Goal: Communication & Community: Connect with others

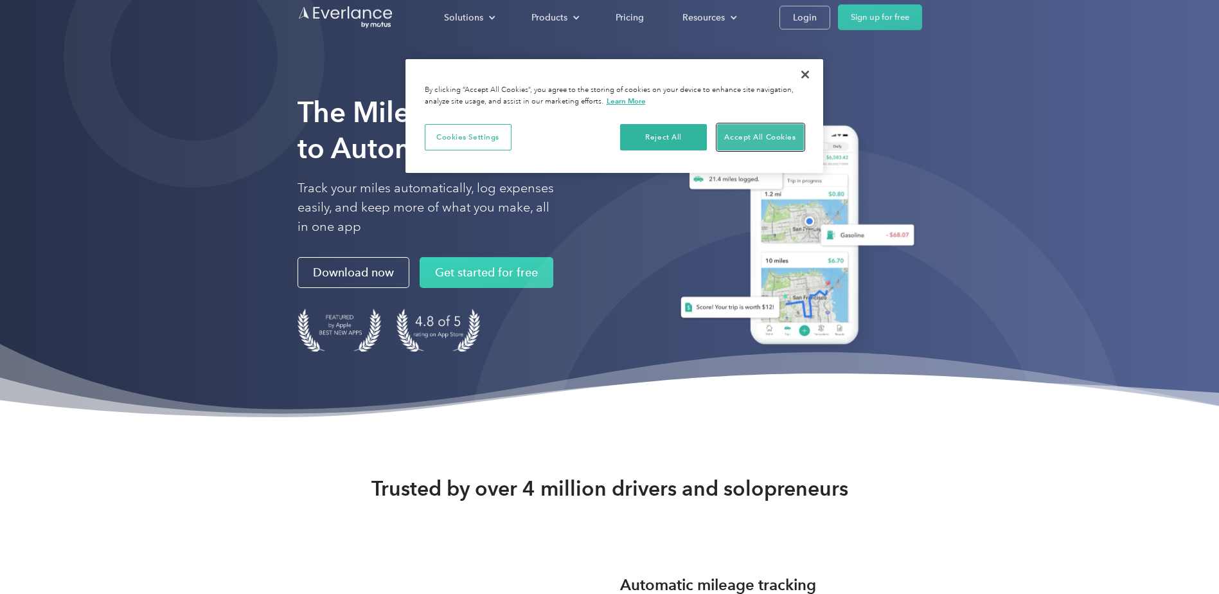
click at [773, 143] on button "Accept All Cookies" at bounding box center [760, 137] width 87 height 27
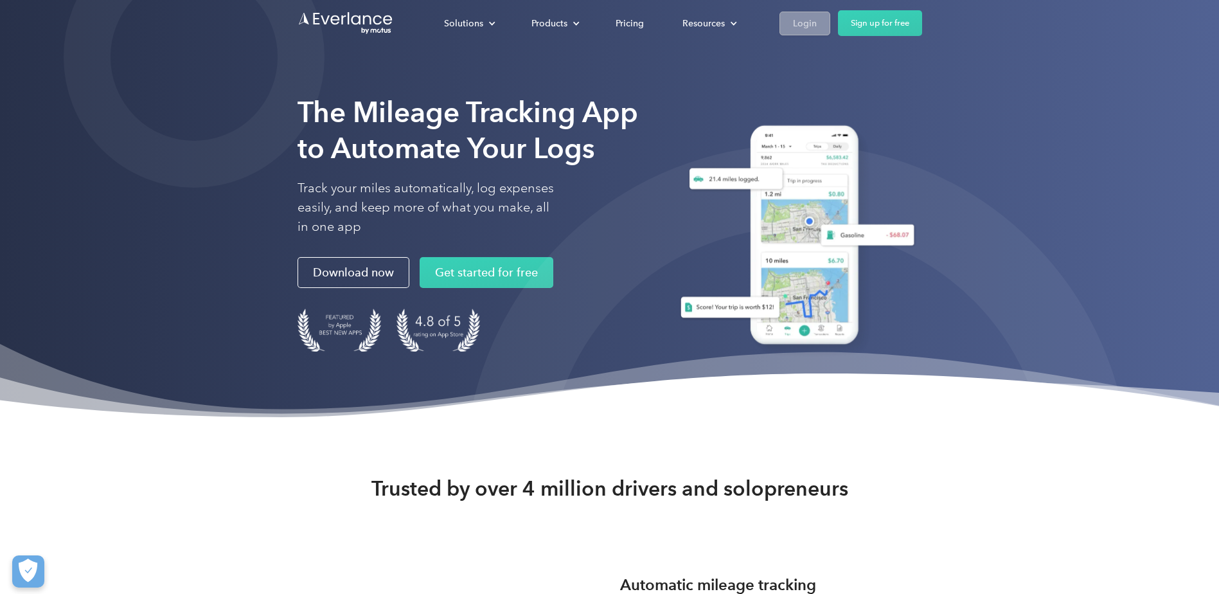
click at [798, 29] on div "Login" at bounding box center [805, 23] width 24 height 16
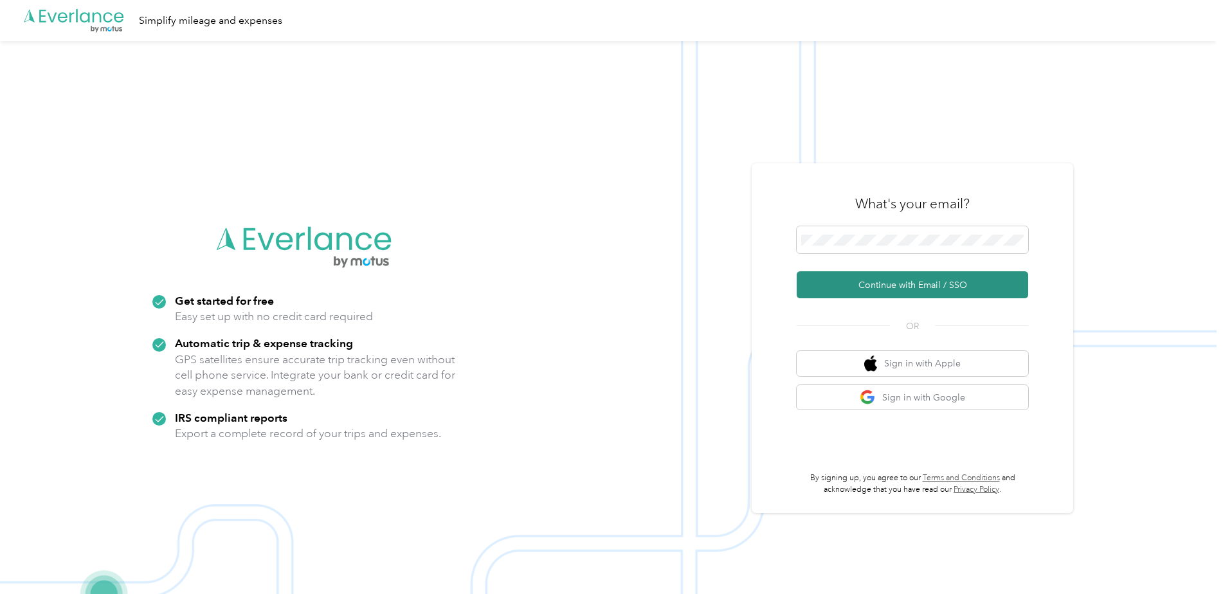
click at [920, 284] on button "Continue with Email / SSO" at bounding box center [911, 284] width 231 height 27
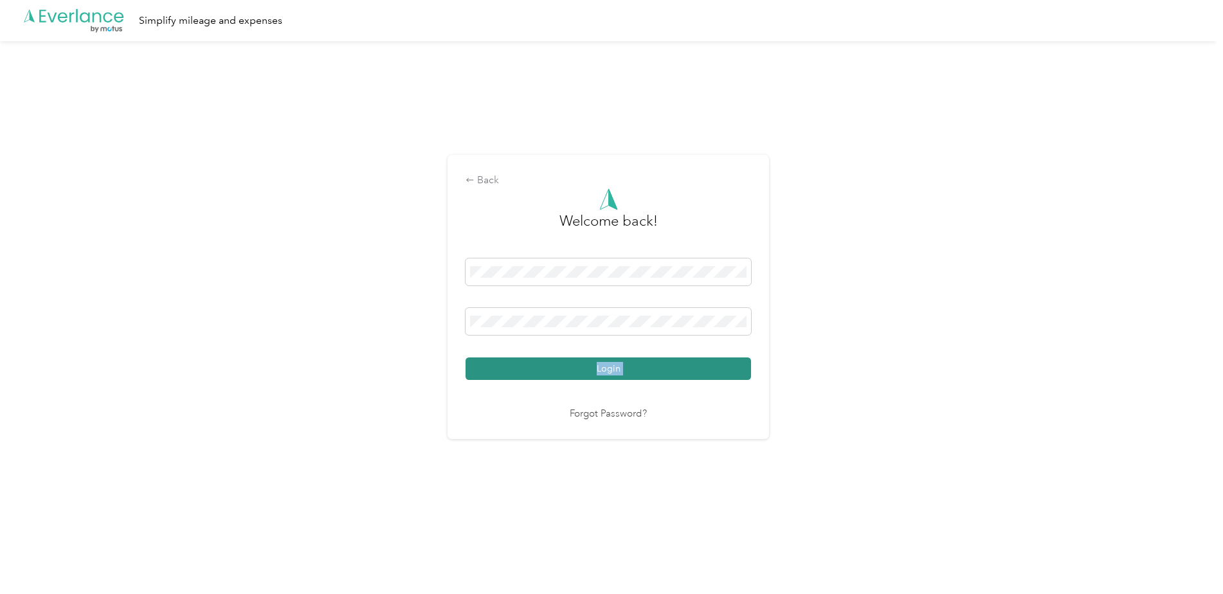
drag, startPoint x: 601, startPoint y: 381, endPoint x: 602, endPoint y: 372, distance: 8.5
click at [602, 372] on div "Welcome back! Login Forgot Password?" at bounding box center [607, 304] width 285 height 233
drag, startPoint x: 602, startPoint y: 372, endPoint x: 604, endPoint y: 363, distance: 9.8
click at [604, 363] on button "Login" at bounding box center [607, 368] width 285 height 22
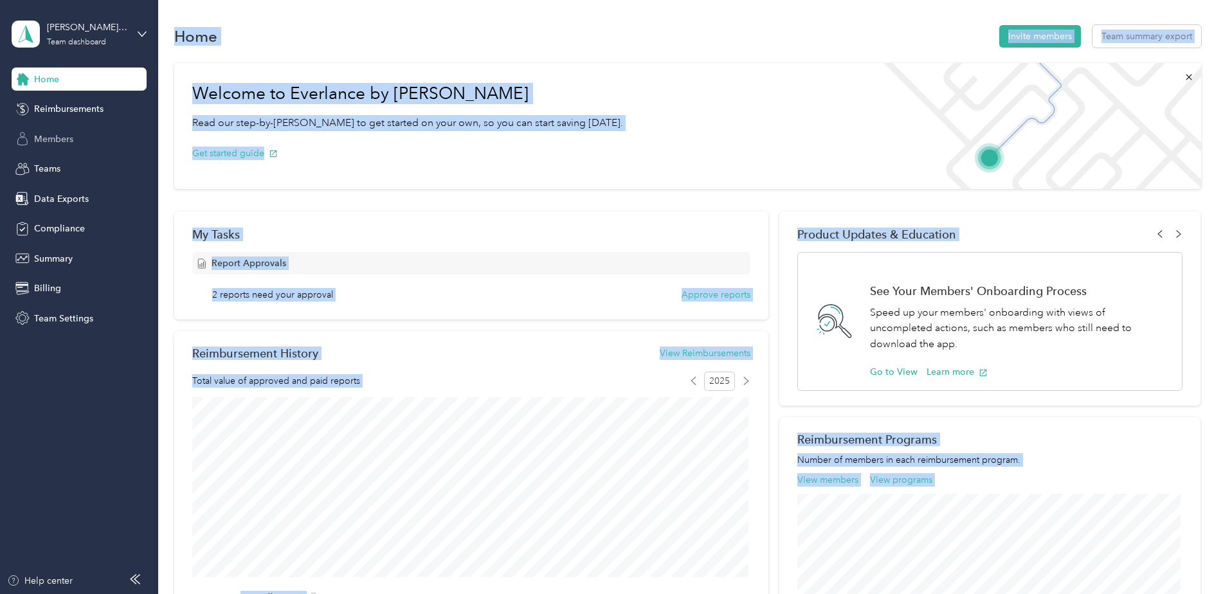
click at [78, 134] on div "Members" at bounding box center [79, 138] width 135 height 23
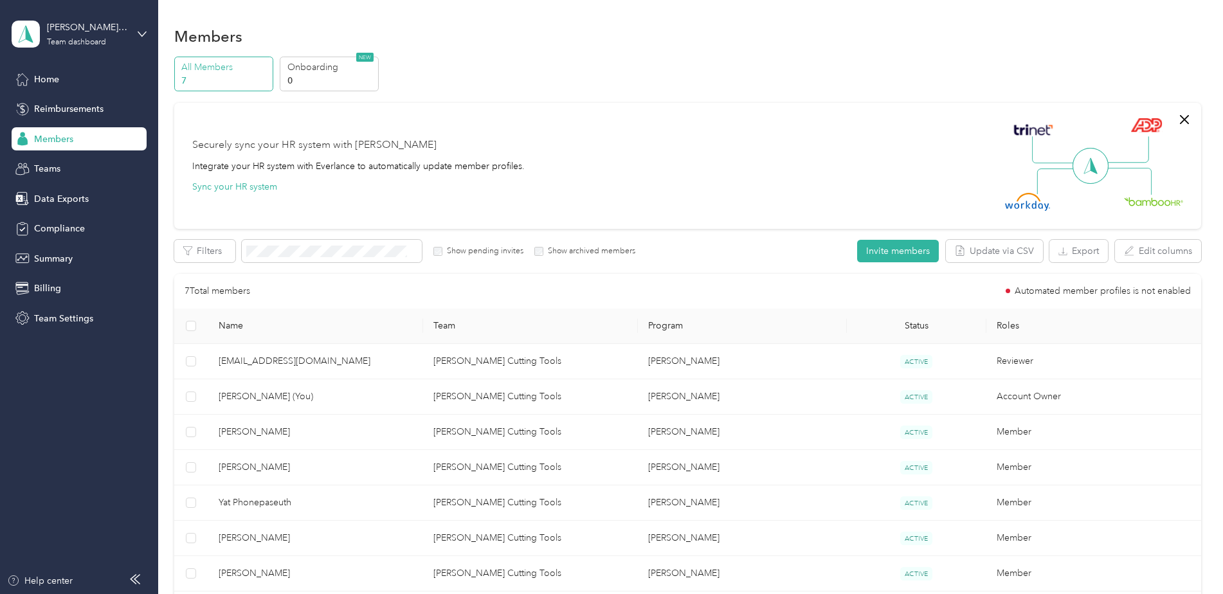
click at [89, 433] on aside "Royce Ayr Cutting Tools Team dashboard Home Reimbursements Members Teams Data E…" at bounding box center [79, 297] width 158 height 594
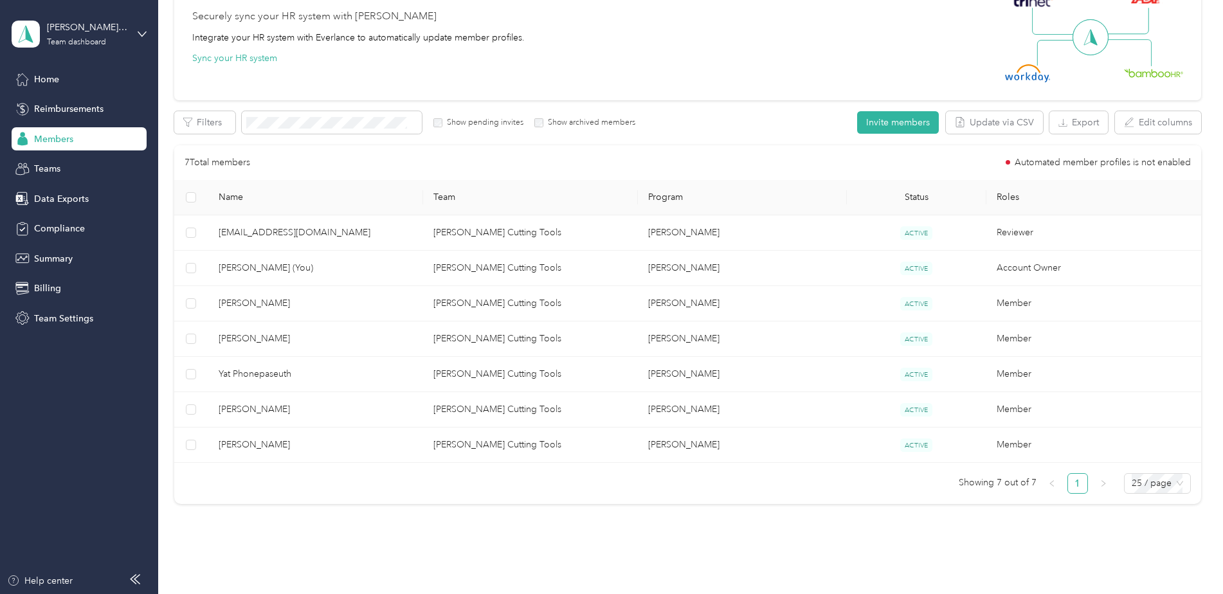
scroll to position [64, 0]
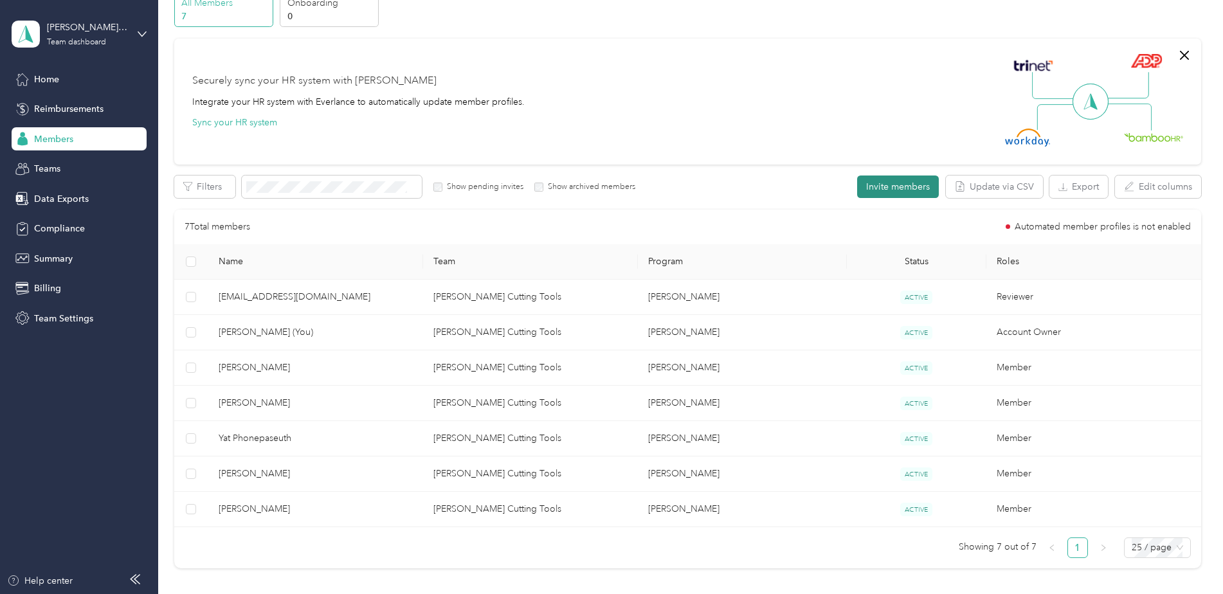
click at [879, 190] on button "Invite members" at bounding box center [898, 186] width 82 height 22
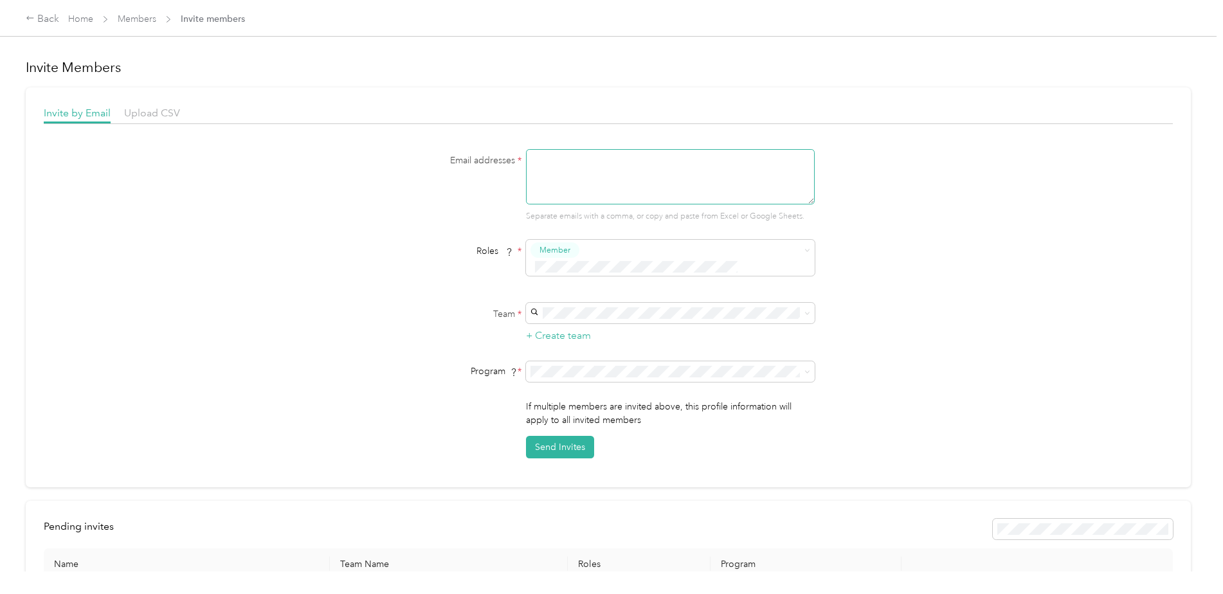
click at [620, 182] on textarea at bounding box center [670, 176] width 289 height 55
type textarea "alainb@royceayr.com"
type button "2367932af82246a98c1b1502f22b7d52"
click at [287, 283] on div "Email addresses * alainb@royceayr.com Separate emails with a comma, or copy and…" at bounding box center [608, 303] width 1129 height 309
click at [616, 318] on span "Royce Ayr Cutting Tools (Main organization)" at bounding box center [637, 319] width 208 height 11
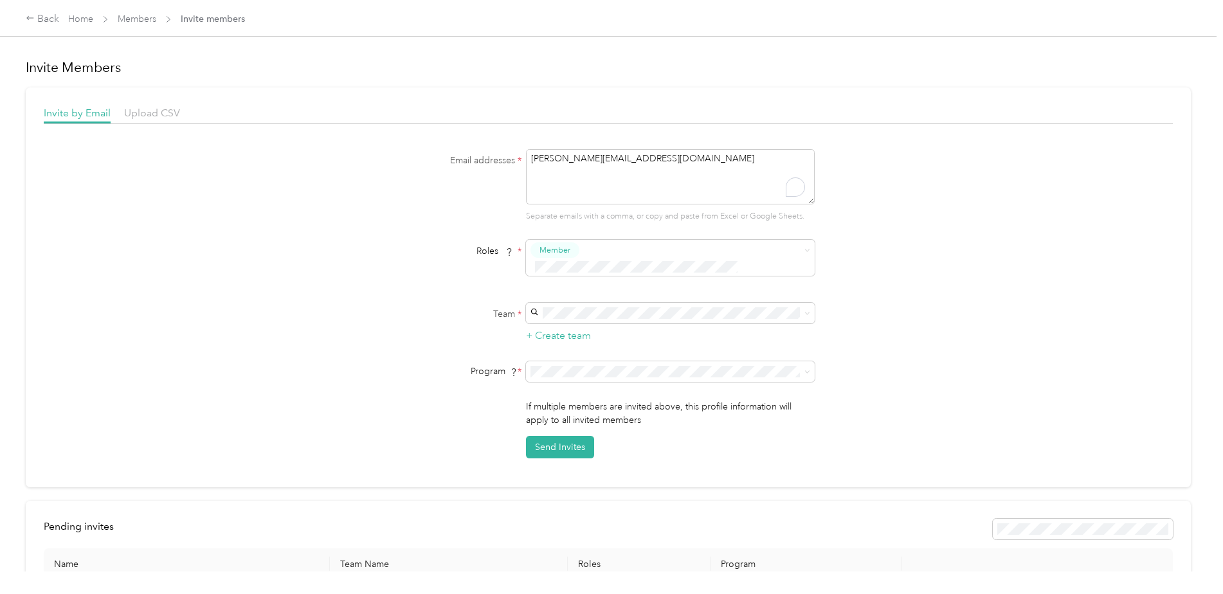
click at [647, 423] on div "Royce Ayr Mileage (CPM)" at bounding box center [668, 423] width 271 height 13
click at [354, 380] on div "Email addresses * alainb@royceayr.com Separate emails with a comma, or copy and…" at bounding box center [608, 303] width 1129 height 309
click at [553, 436] on button "Send Invites" at bounding box center [560, 447] width 68 height 22
